Goal: Information Seeking & Learning: Find specific fact

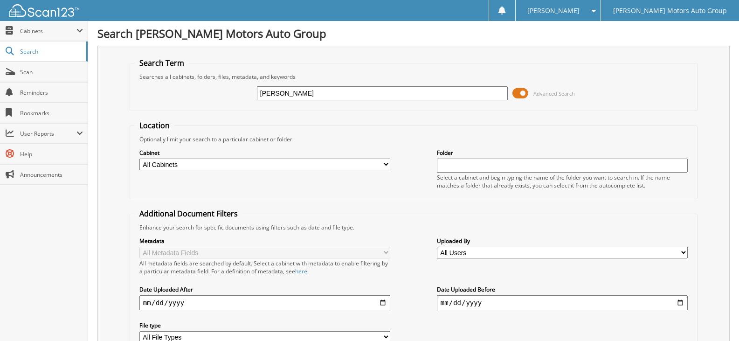
type input "[PERSON_NAME]"
drag, startPoint x: 304, startPoint y: 89, endPoint x: 184, endPoint y: 84, distance: 120.3
click at [184, 84] on div "[PERSON_NAME] Advanced Search" at bounding box center [413, 93] width 557 height 25
type input "[PERSON_NAME]"
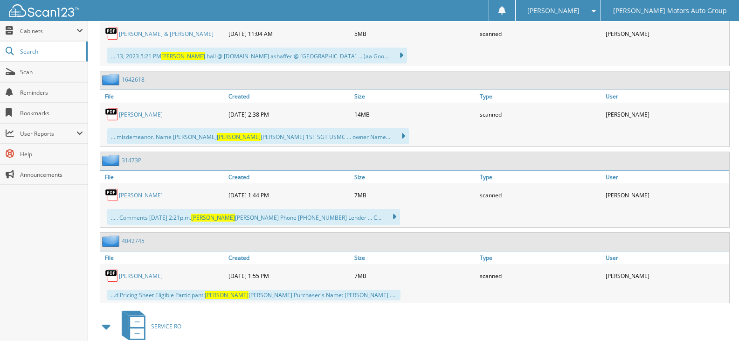
scroll to position [559, 0]
